Goal: Task Accomplishment & Management: Use online tool/utility

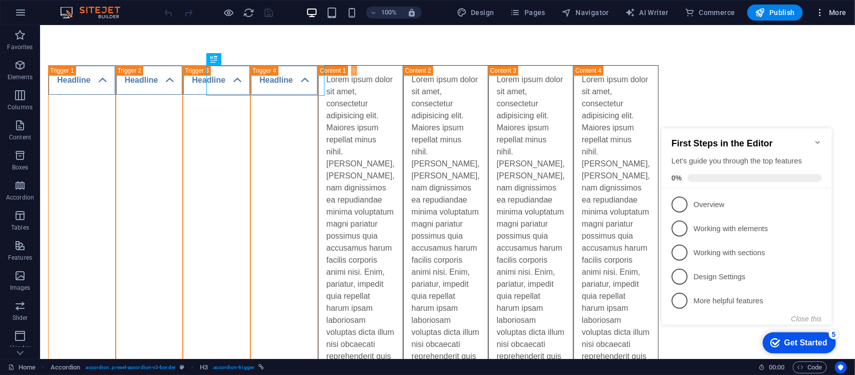
click at [818, 10] on icon "button" at bounding box center [820, 13] width 10 height 10
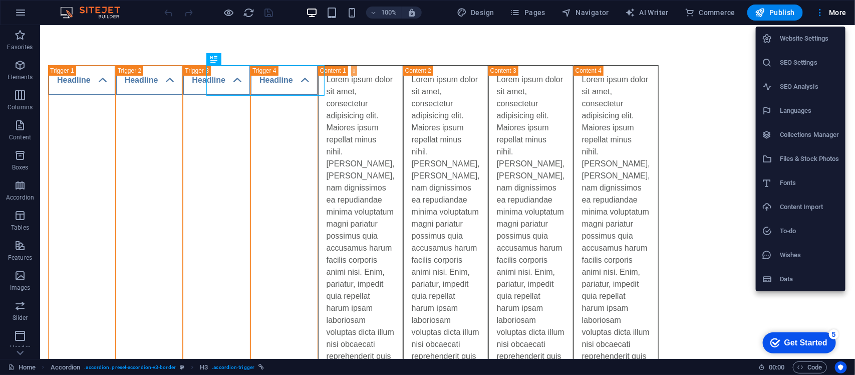
click at [19, 14] on div at bounding box center [427, 187] width 855 height 375
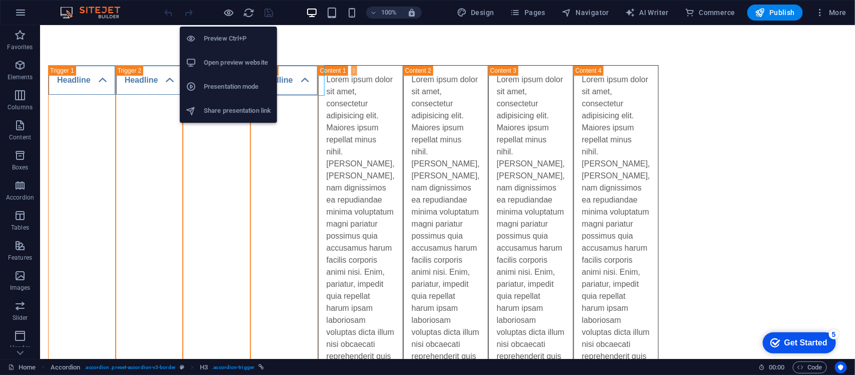
click at [226, 65] on h6 "Open preview website" at bounding box center [237, 63] width 67 height 12
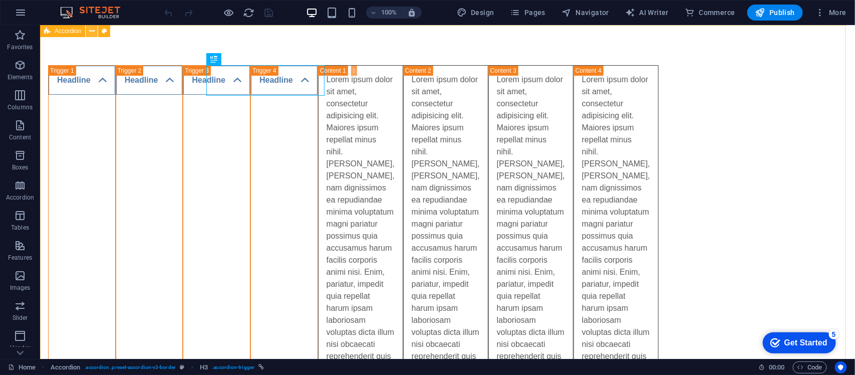
click at [95, 31] on button at bounding box center [92, 31] width 12 height 12
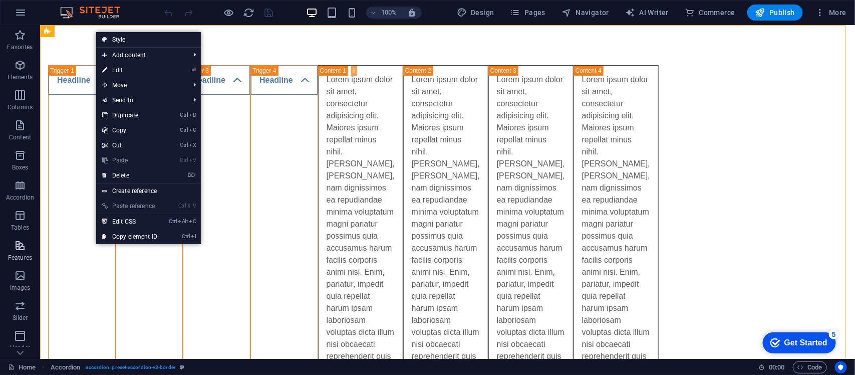
scroll to position [147, 0]
click at [821, 13] on icon "button" at bounding box center [820, 13] width 10 height 10
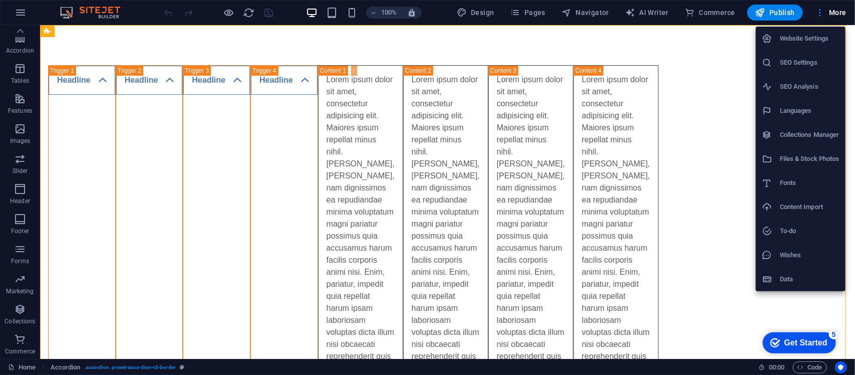
click at [808, 37] on h6 "Website Settings" at bounding box center [810, 39] width 60 height 12
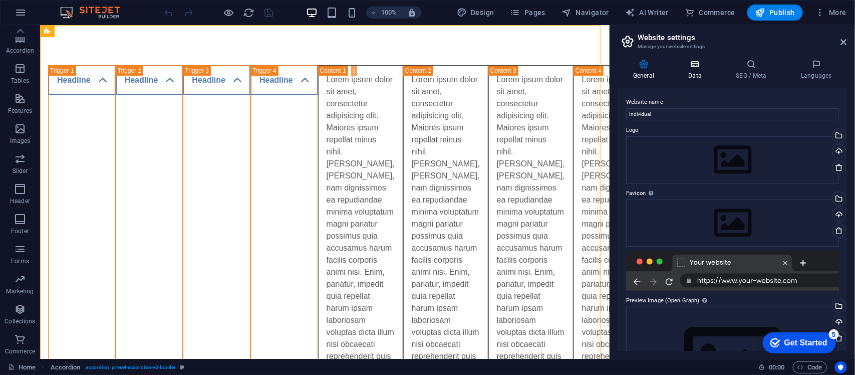
click at [698, 66] on icon at bounding box center [696, 64] width 44 height 10
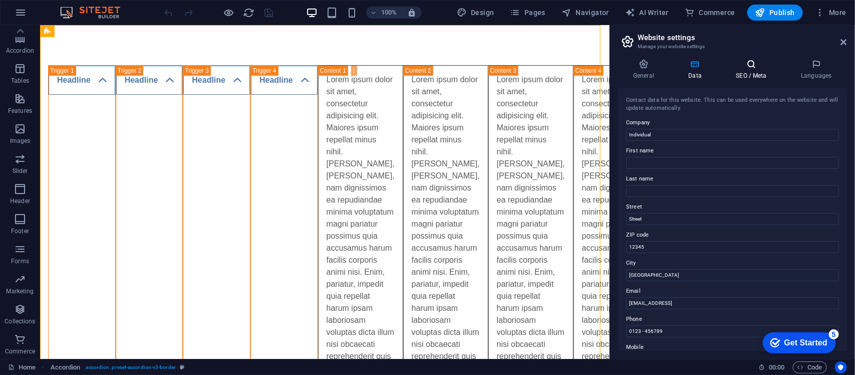
click at [749, 62] on icon at bounding box center [751, 64] width 61 height 10
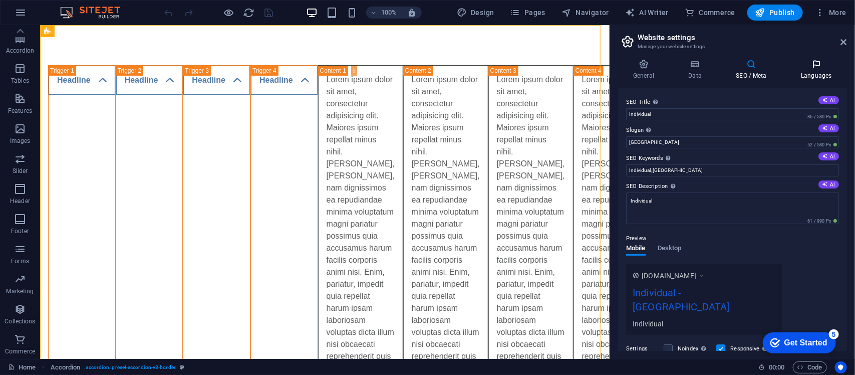
click at [817, 60] on icon at bounding box center [816, 64] width 61 height 10
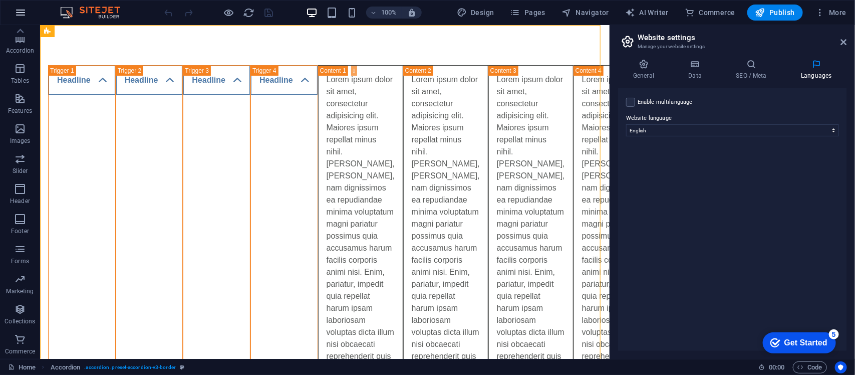
click at [22, 4] on button "button" at bounding box center [21, 13] width 24 height 24
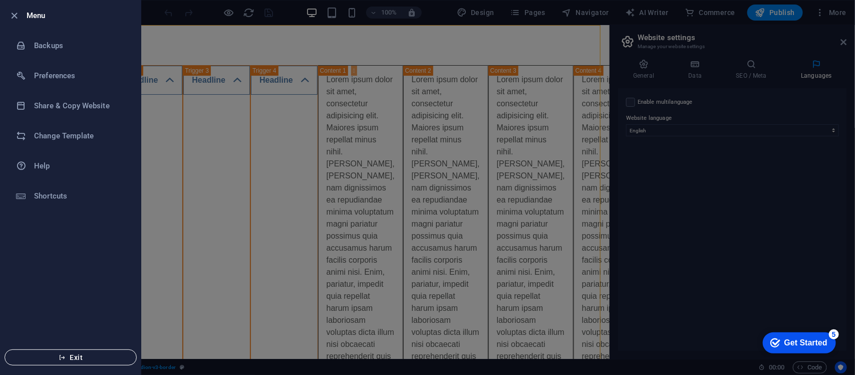
click at [73, 356] on span "Exit" at bounding box center [70, 357] width 115 height 8
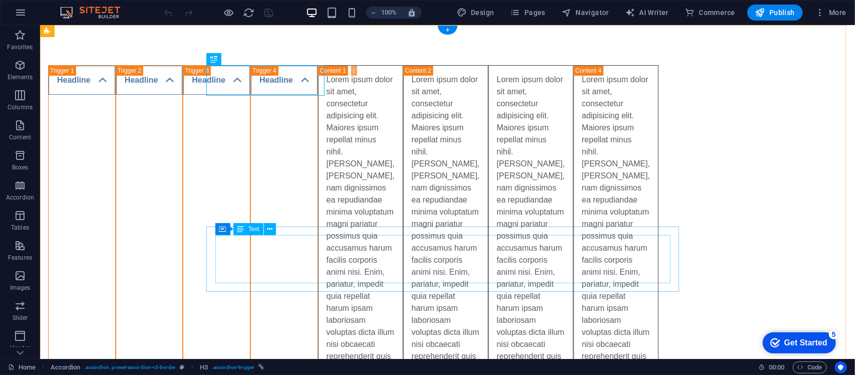
scroll to position [38, 0]
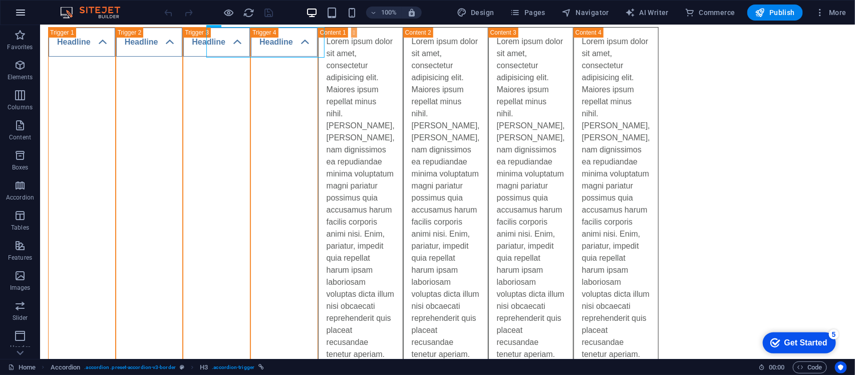
click at [16, 10] on icon "button" at bounding box center [21, 13] width 12 height 12
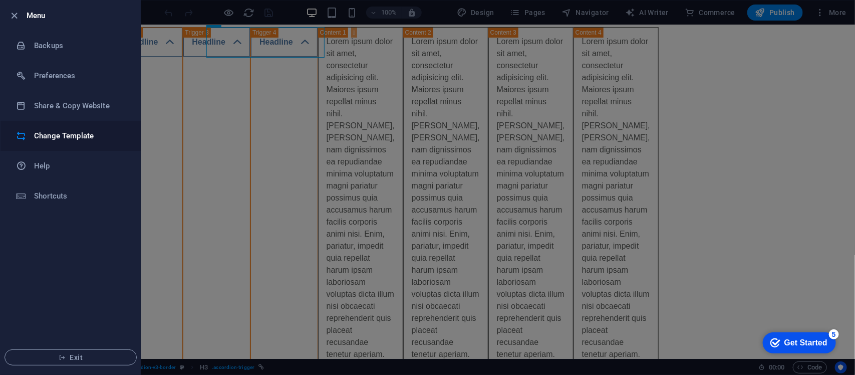
click at [51, 135] on h6 "Change Template" at bounding box center [80, 136] width 93 height 12
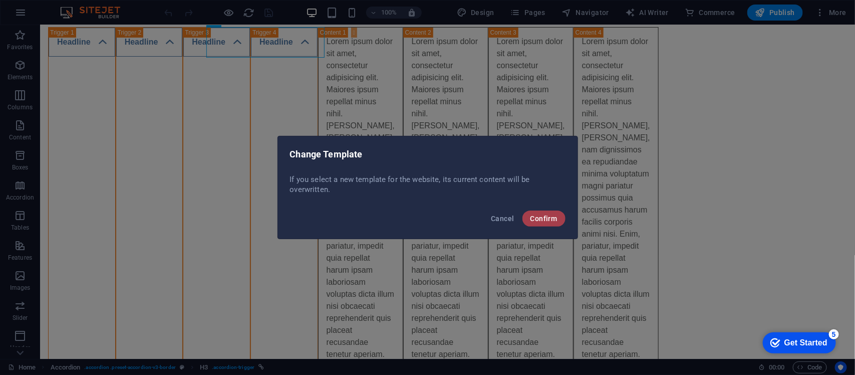
click at [540, 214] on span "Confirm" at bounding box center [544, 218] width 27 height 8
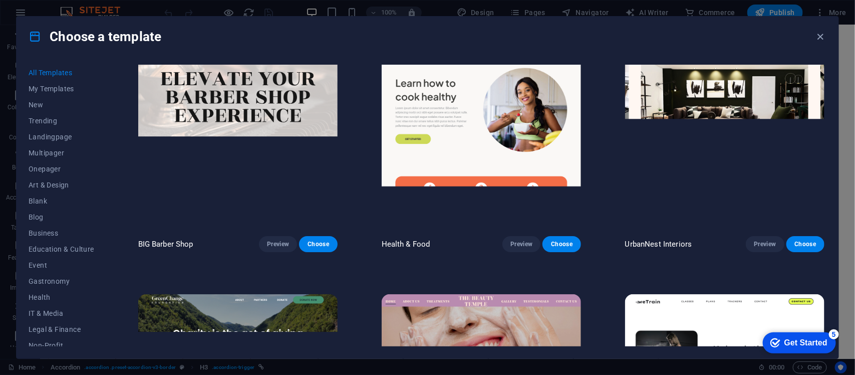
scroll to position [1541, 0]
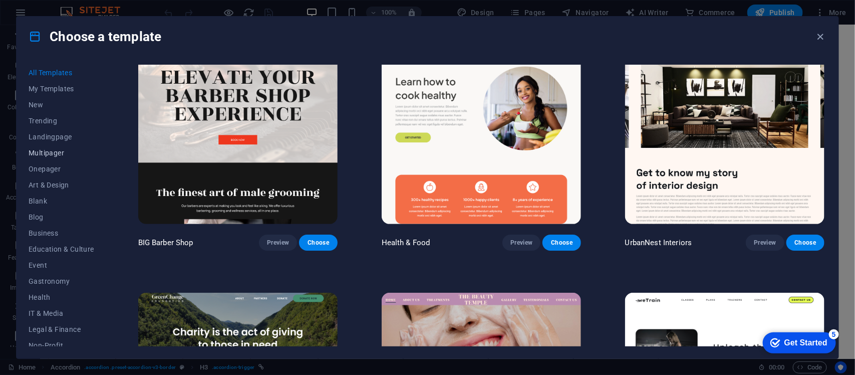
click at [44, 155] on span "Multipager" at bounding box center [62, 153] width 66 height 8
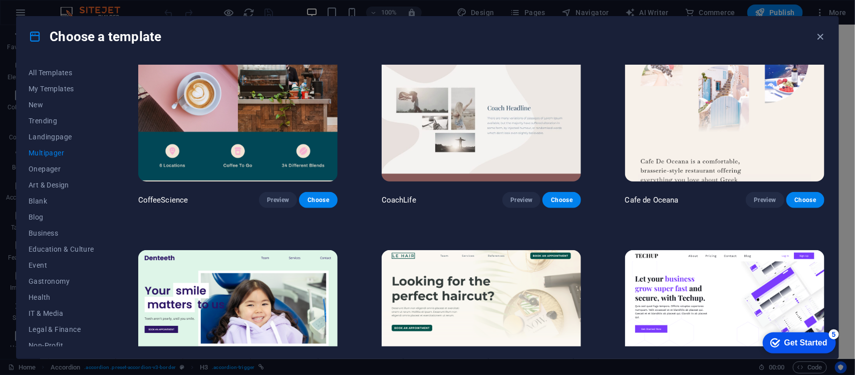
scroll to position [2090, 0]
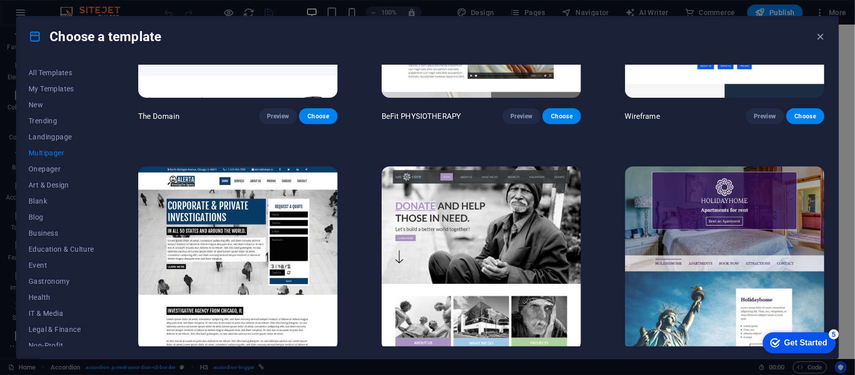
scroll to position [3940, 0]
click at [643, 192] on img at bounding box center [724, 258] width 199 height 184
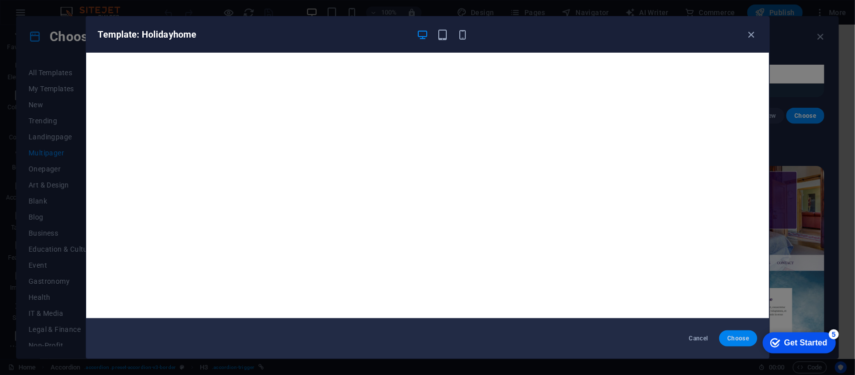
click at [742, 334] on button "Choose" at bounding box center [739, 338] width 38 height 16
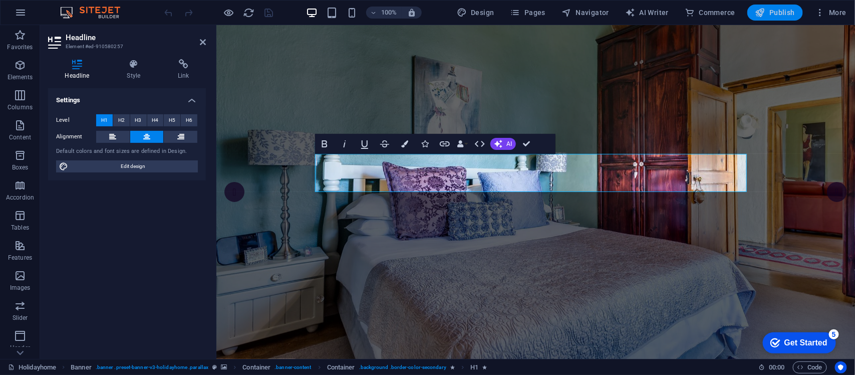
click at [779, 7] on button "Publish" at bounding box center [776, 13] width 56 height 16
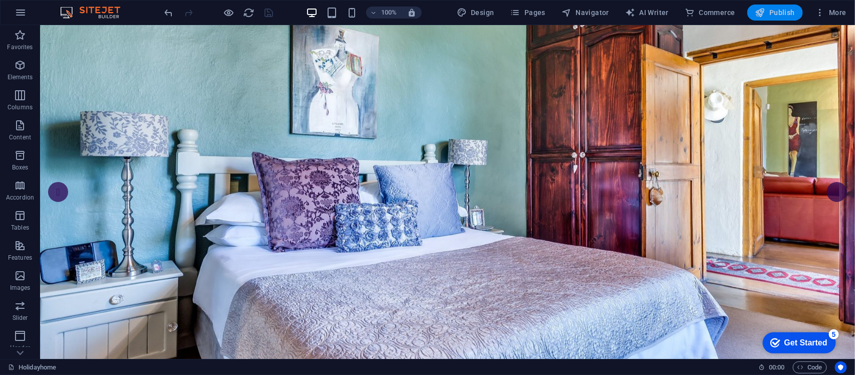
click at [779, 13] on span "Publish" at bounding box center [776, 13] width 40 height 10
